Goal: Find specific page/section: Find specific page/section

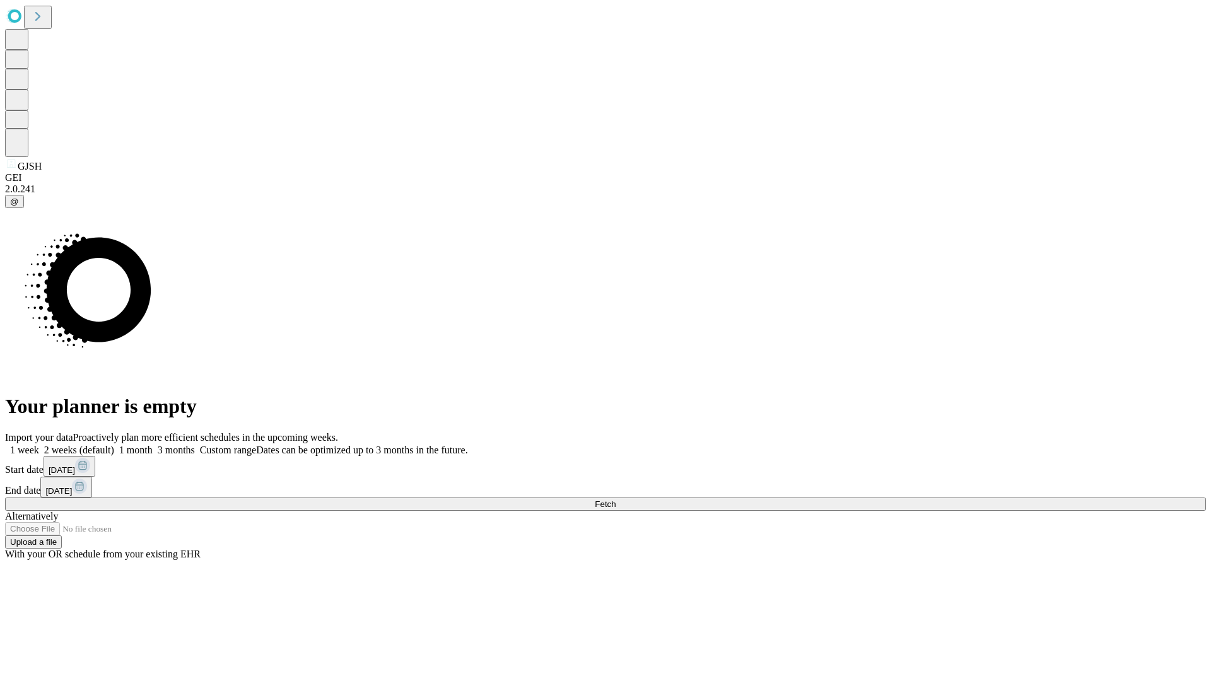
click at [615, 499] on span "Fetch" at bounding box center [605, 503] width 21 height 9
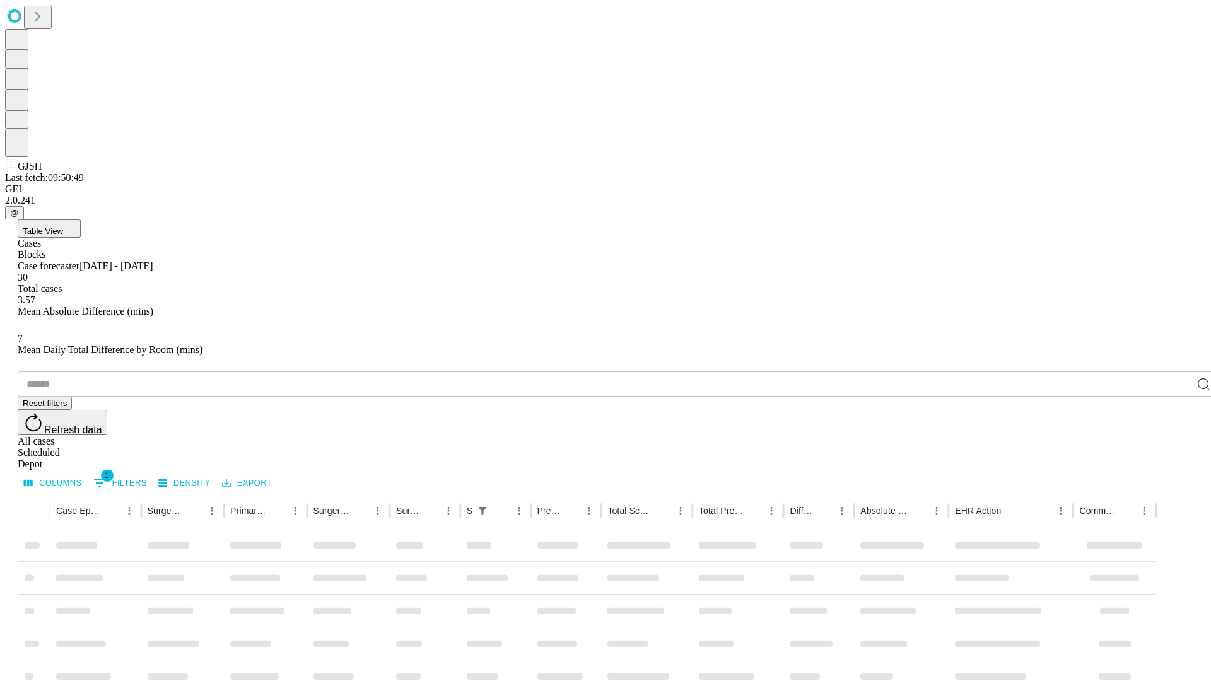
click at [1178, 458] on div "Depot" at bounding box center [618, 463] width 1201 height 11
